Goal: Task Accomplishment & Management: Manage account settings

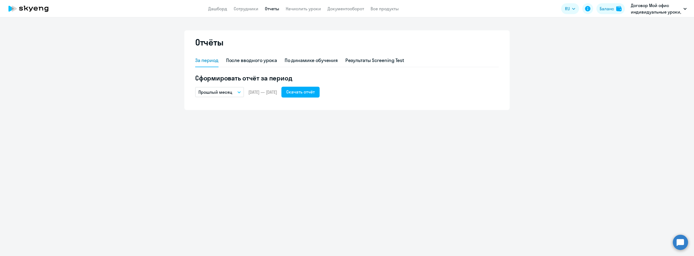
click at [282, 148] on div "Отчёты За период После вводного урока По динамике обучения Результаты Screening…" at bounding box center [347, 136] width 694 height 239
click at [241, 92] on button "Прошлый месяц" at bounding box center [219, 92] width 49 height 10
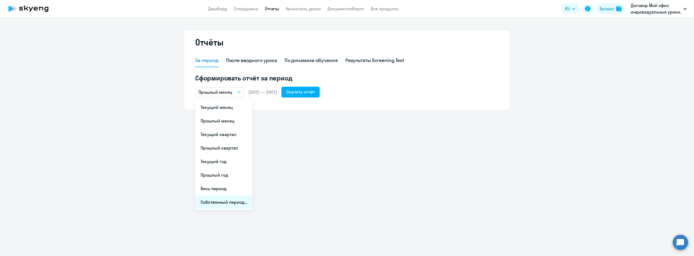
click at [233, 200] on li "Собственный период..." at bounding box center [223, 202] width 57 height 14
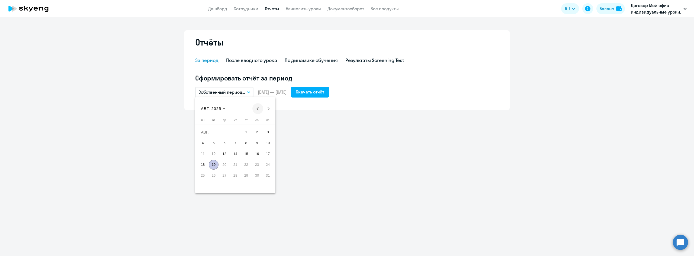
click at [256, 106] on span "Previous month" at bounding box center [257, 108] width 11 height 11
click at [257, 106] on span "Previous month" at bounding box center [257, 108] width 11 height 11
click at [267, 129] on span "1" at bounding box center [268, 132] width 10 height 10
click at [268, 108] on button "Next month" at bounding box center [268, 108] width 11 height 11
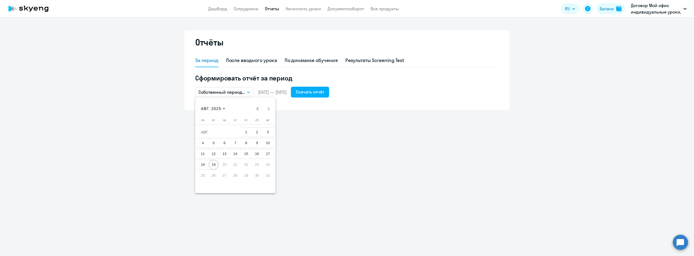
click at [216, 165] on span "19" at bounding box center [214, 165] width 10 height 10
click at [324, 91] on div "Скачать отчёт" at bounding box center [310, 92] width 28 height 7
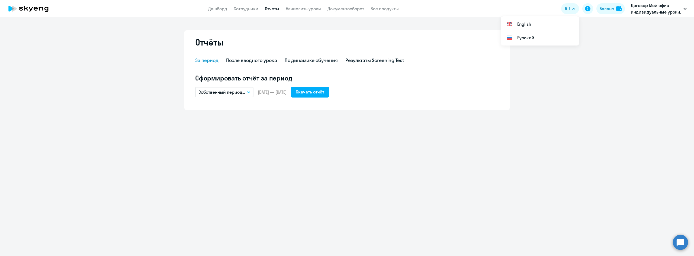
drag, startPoint x: 50, startPoint y: 242, endPoint x: 50, endPoint y: 247, distance: 5.2
click at [50, 243] on div "Отчёты За период После вводного урока По динамике обучения Результаты Screening…" at bounding box center [347, 136] width 694 height 239
click at [77, 176] on div "Отчёты За период После вводного урока По динамике обучения Результаты Screening…" at bounding box center [347, 136] width 694 height 239
click at [242, 9] on link "Сотрудники" at bounding box center [246, 8] width 25 height 5
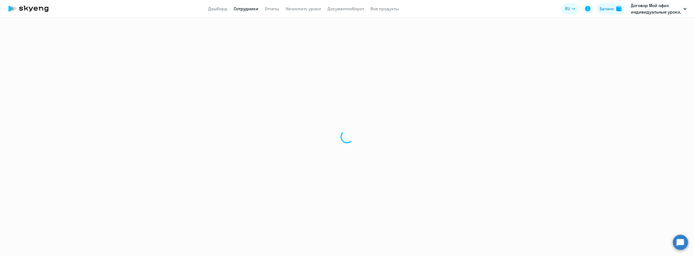
select select "30"
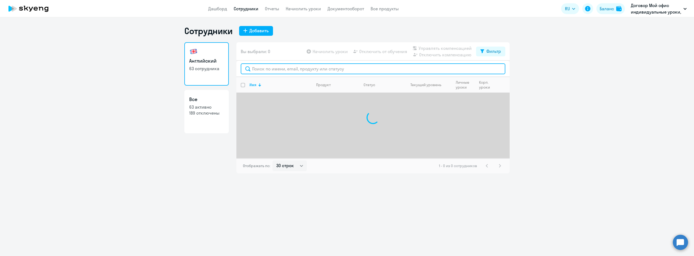
click at [272, 69] on input "text" at bounding box center [373, 68] width 264 height 11
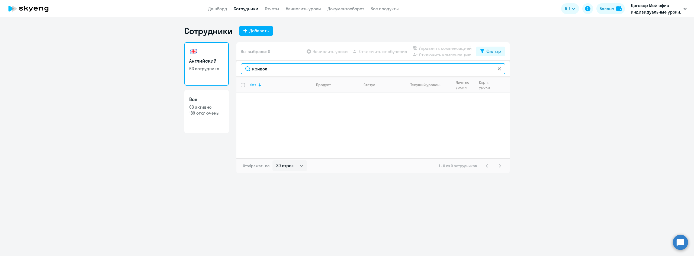
type input "кривол"
click at [500, 70] on icon at bounding box center [499, 68] width 3 height 3
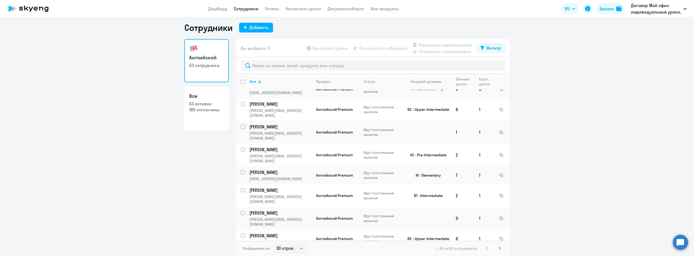
scroll to position [385, 0]
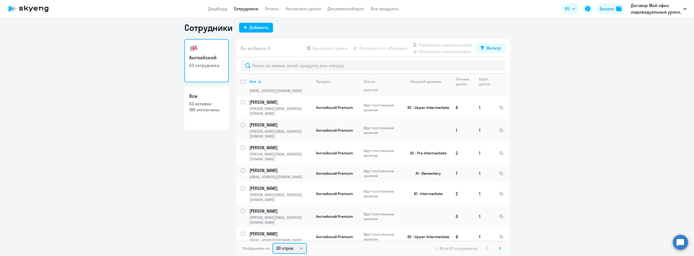
click at [300, 247] on select "30 строк 50 строк 100 строк" at bounding box center [289, 248] width 34 height 11
select select "100"
click at [272, 243] on select "30 строк 50 строк 100 строк" at bounding box center [289, 248] width 34 height 11
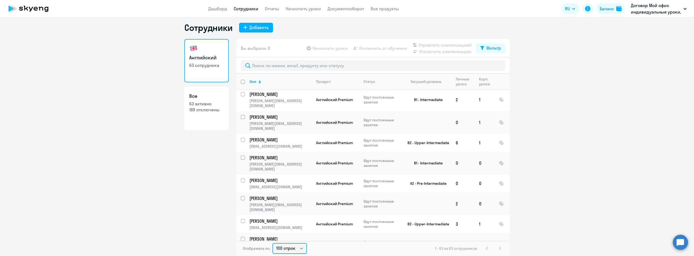
scroll to position [515, 0]
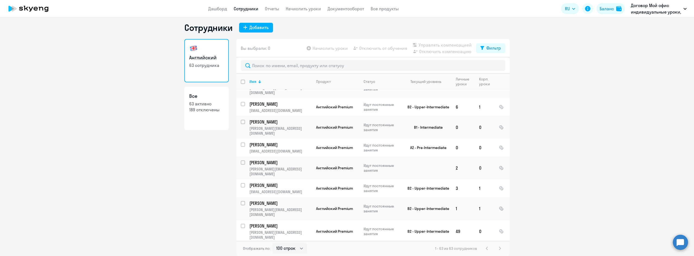
checkbox input "true"
click at [386, 48] on span "Отключить от обучения" at bounding box center [383, 48] width 48 height 7
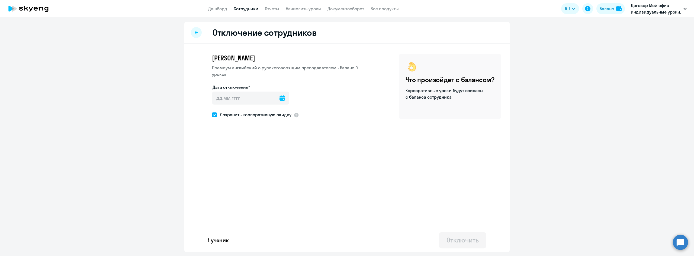
click at [279, 99] on icon at bounding box center [281, 97] width 5 height 5
click at [242, 171] on span "20" at bounding box center [241, 172] width 10 height 10
type input "[DATE]"
click at [457, 239] on div "Отключить" at bounding box center [462, 240] width 32 height 9
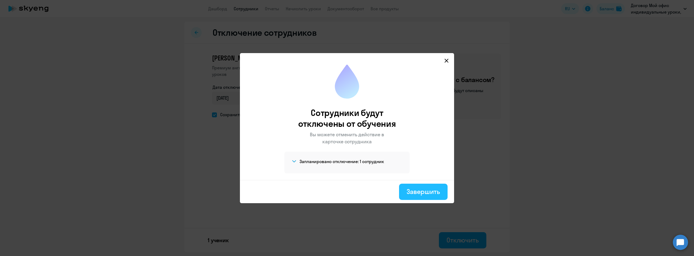
click at [426, 192] on div "Завершить" at bounding box center [422, 191] width 33 height 9
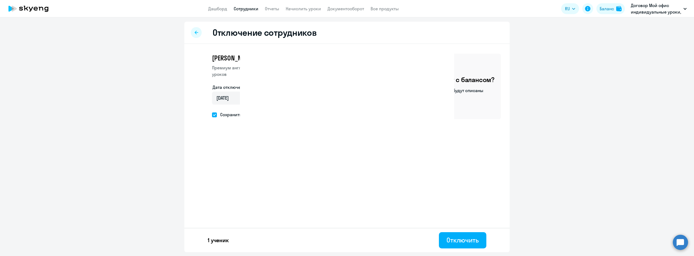
select select "30"
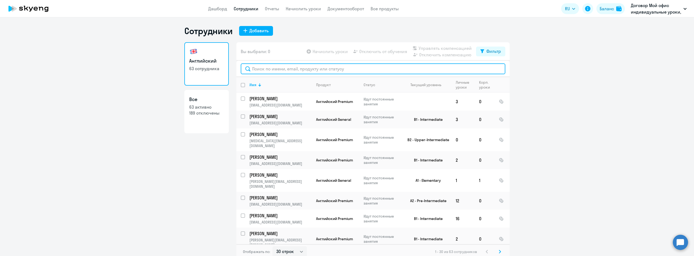
click at [254, 68] on input "text" at bounding box center [373, 68] width 264 height 11
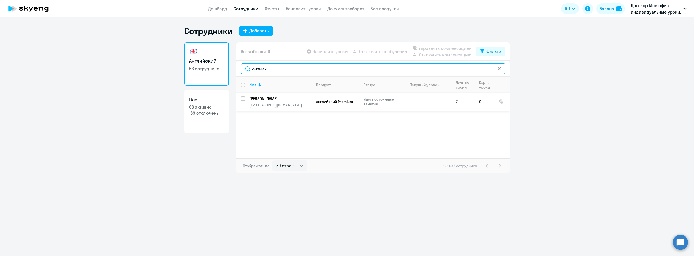
type input "ситник"
click at [278, 101] on p "[PERSON_NAME]" at bounding box center [279, 99] width 61 height 6
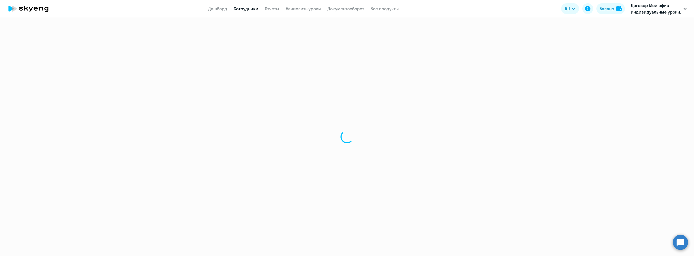
select select "english"
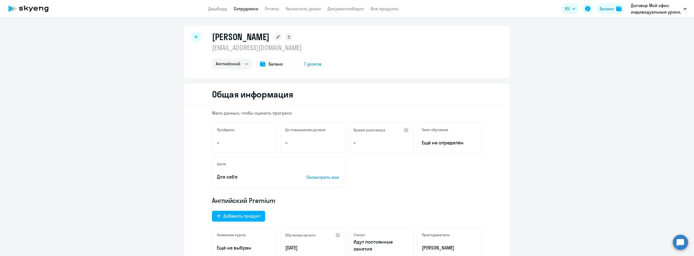
click at [196, 37] on div at bounding box center [196, 36] width 11 height 11
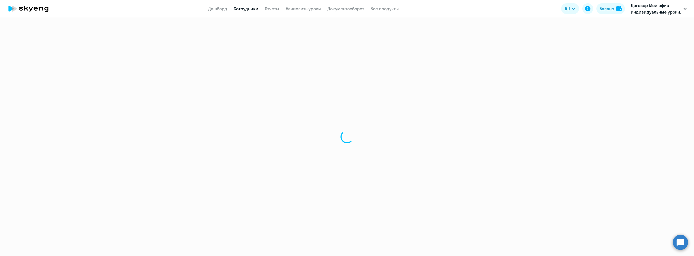
select select "30"
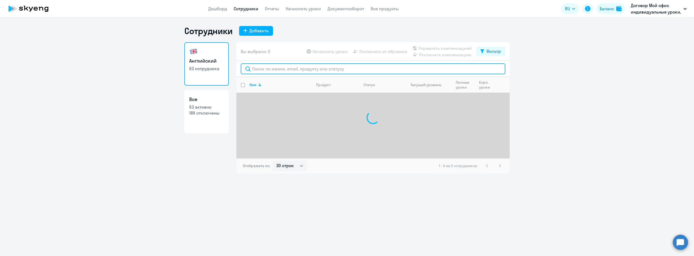
click at [279, 73] on input "text" at bounding box center [373, 68] width 264 height 11
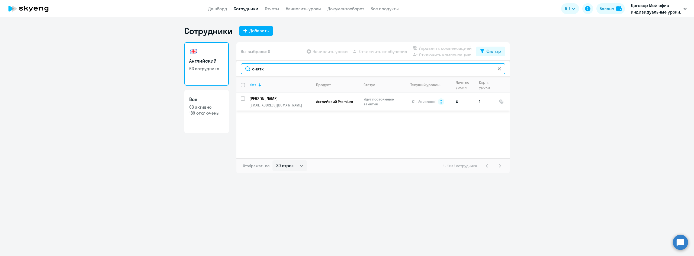
type input "снятк"
click at [270, 100] on p "[PERSON_NAME]" at bounding box center [279, 99] width 61 height 6
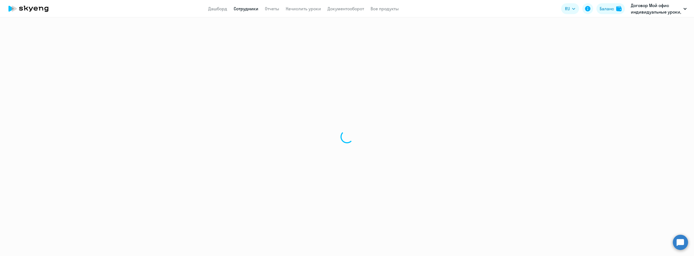
select select "english"
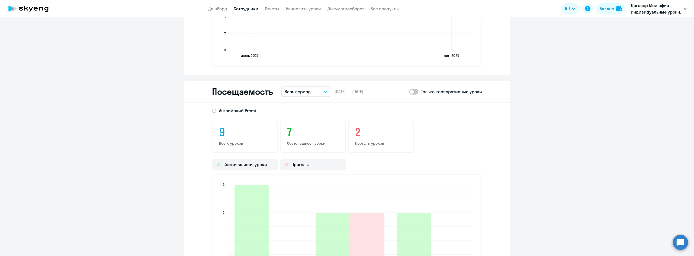
scroll to position [732, 0]
